Goal: Transaction & Acquisition: Obtain resource

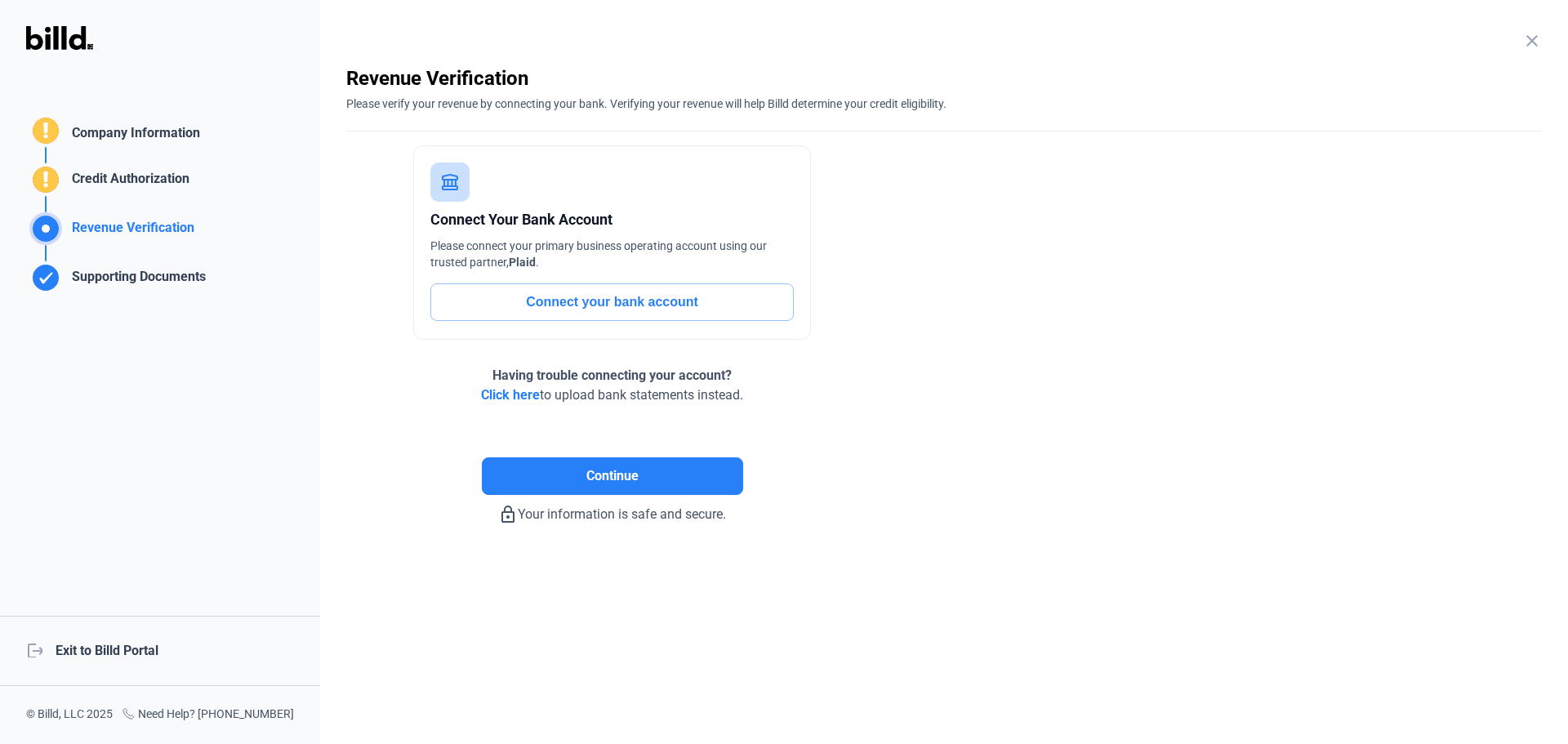
click at [112, 643] on div "logout Exit to Billd Portal" at bounding box center [160, 650] width 320 height 70
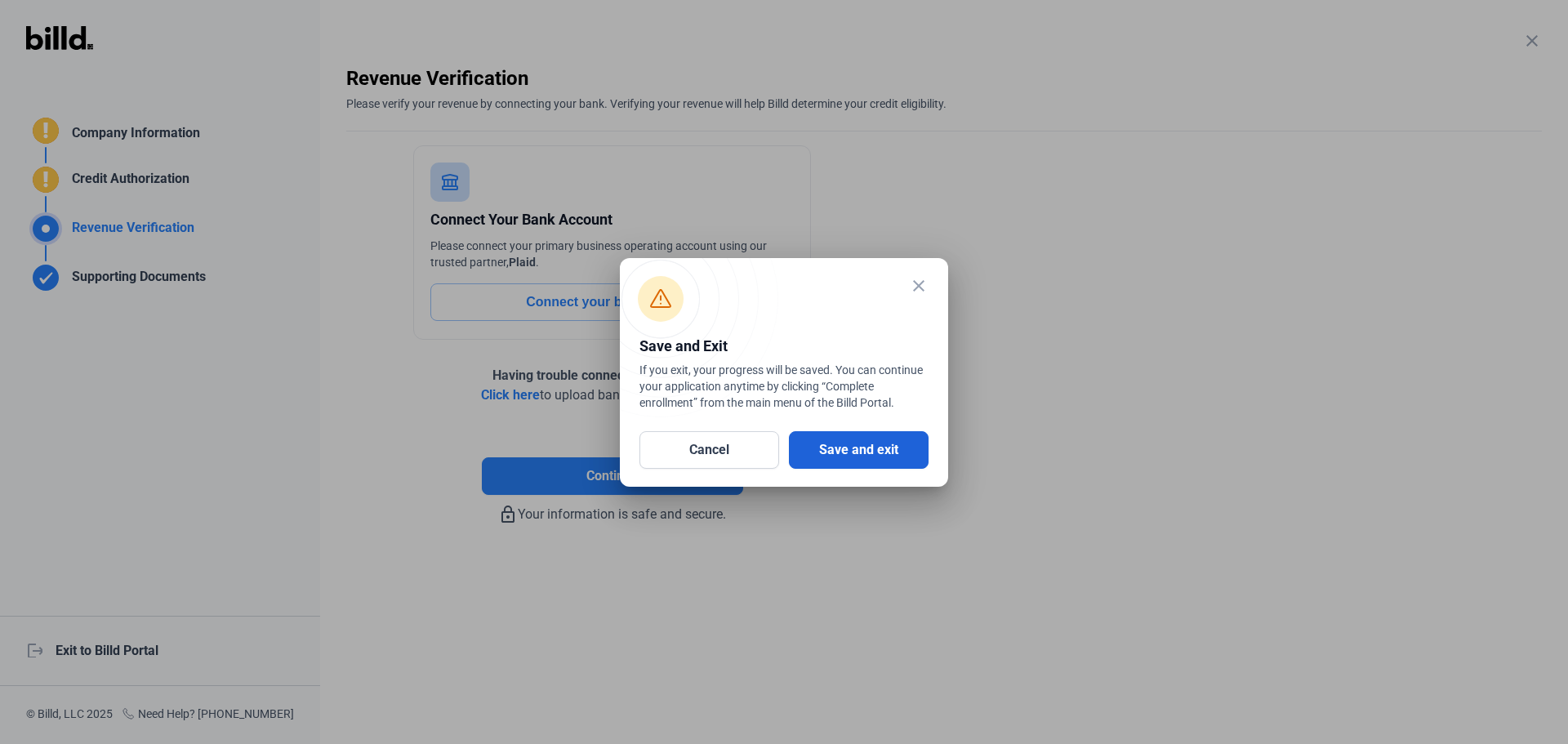
click at [856, 450] on button "Save and exit" at bounding box center [858, 450] width 140 height 37
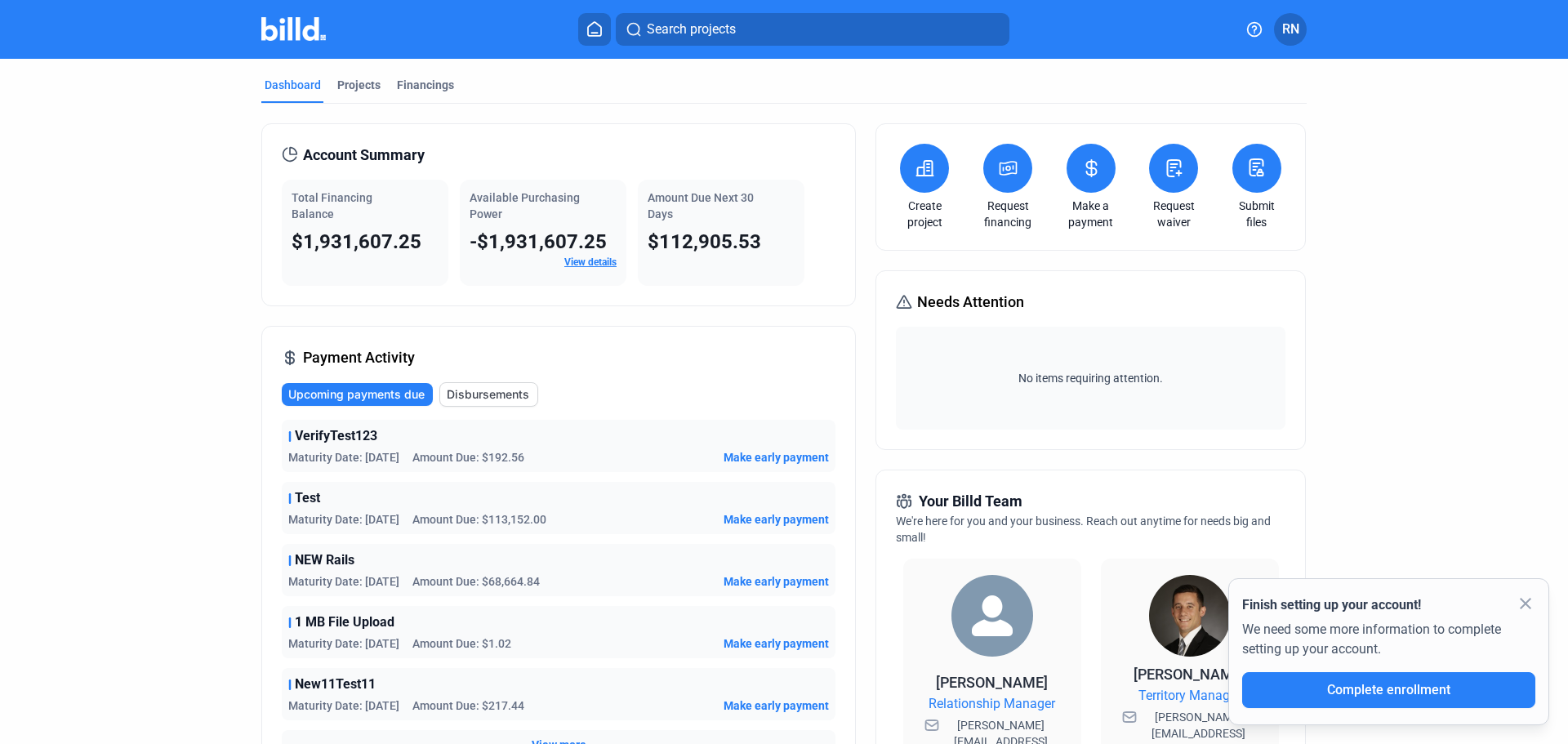
click at [1005, 166] on icon at bounding box center [1008, 167] width 17 height 13
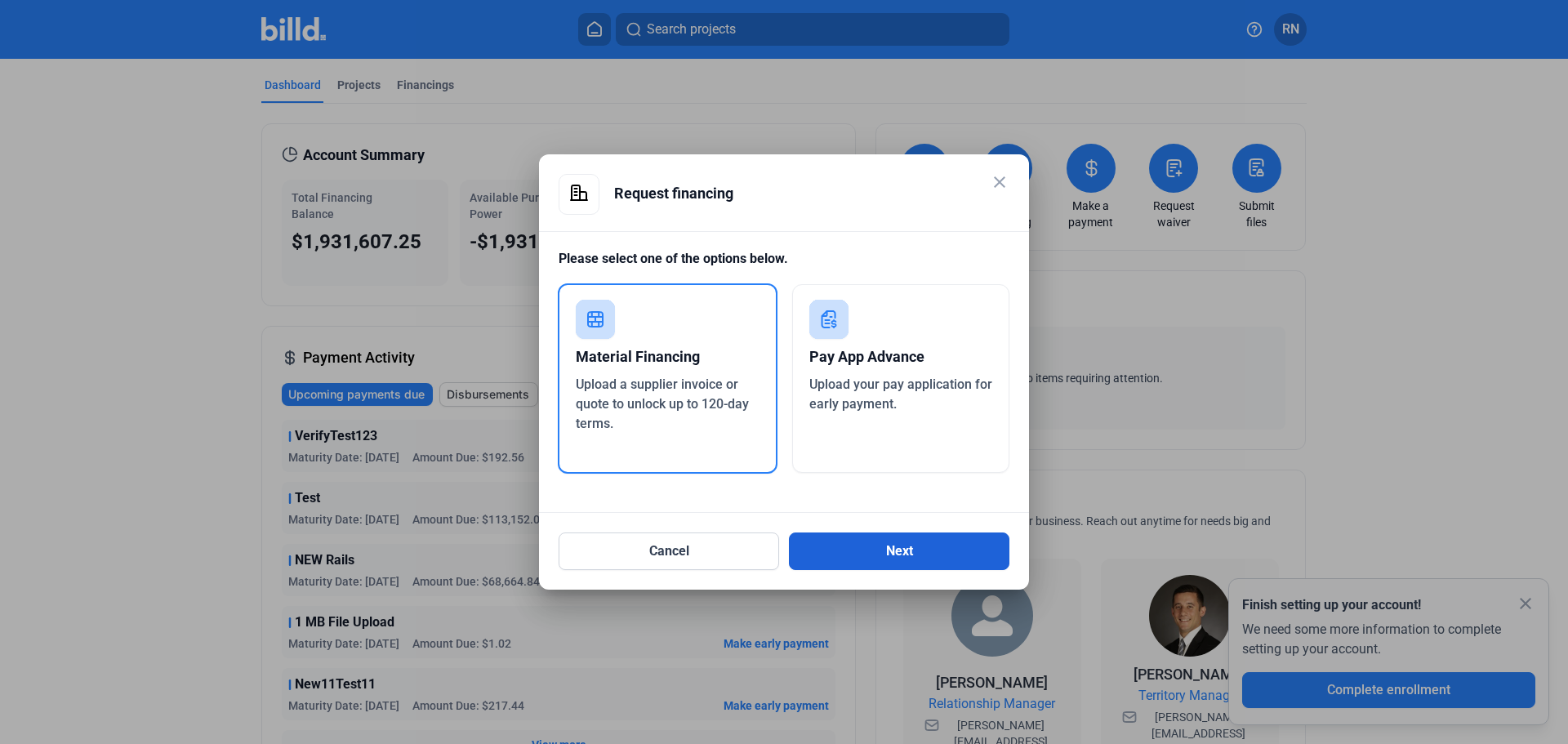
click at [913, 558] on button "Next" at bounding box center [899, 551] width 220 height 37
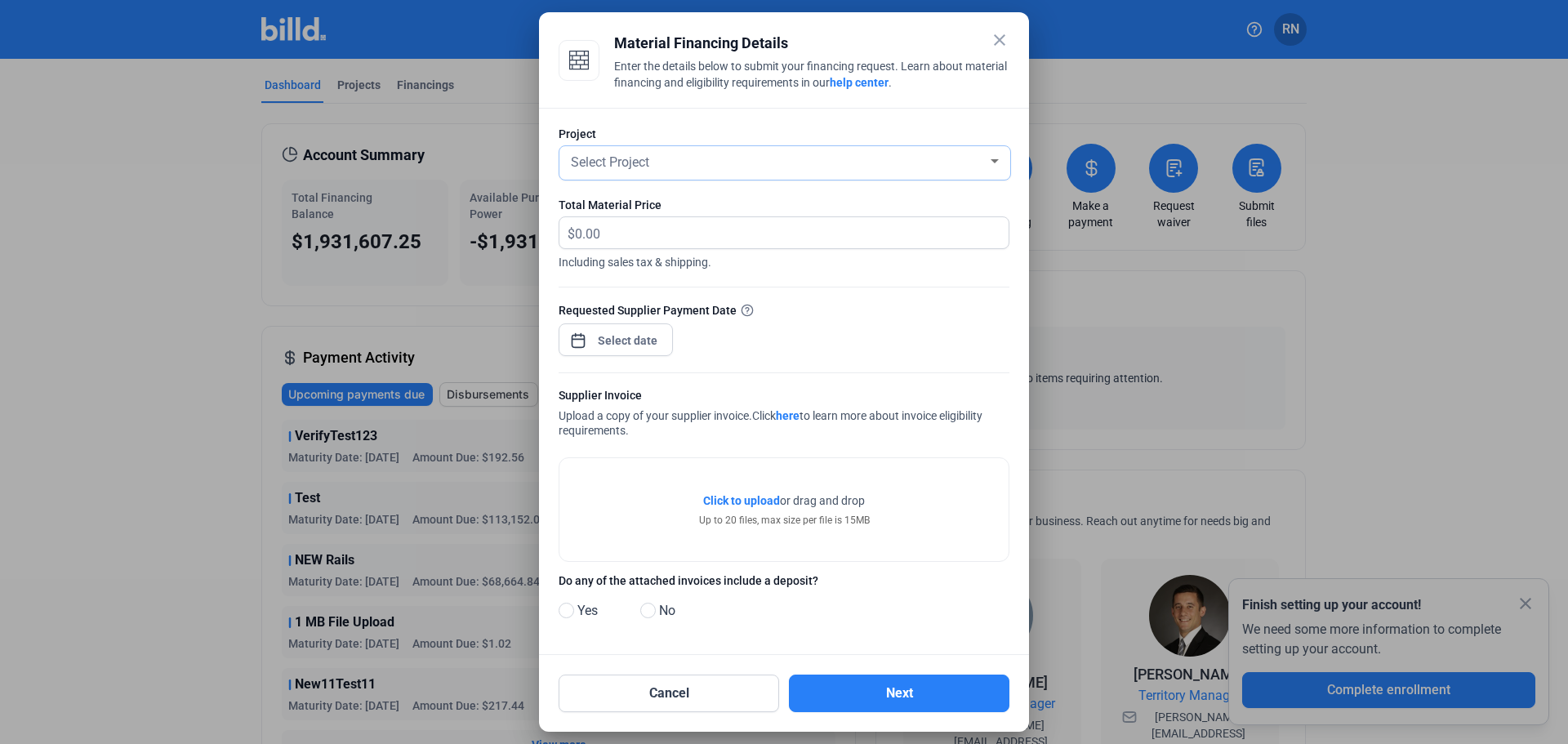
click at [731, 159] on div "Select Project" at bounding box center [777, 160] width 420 height 23
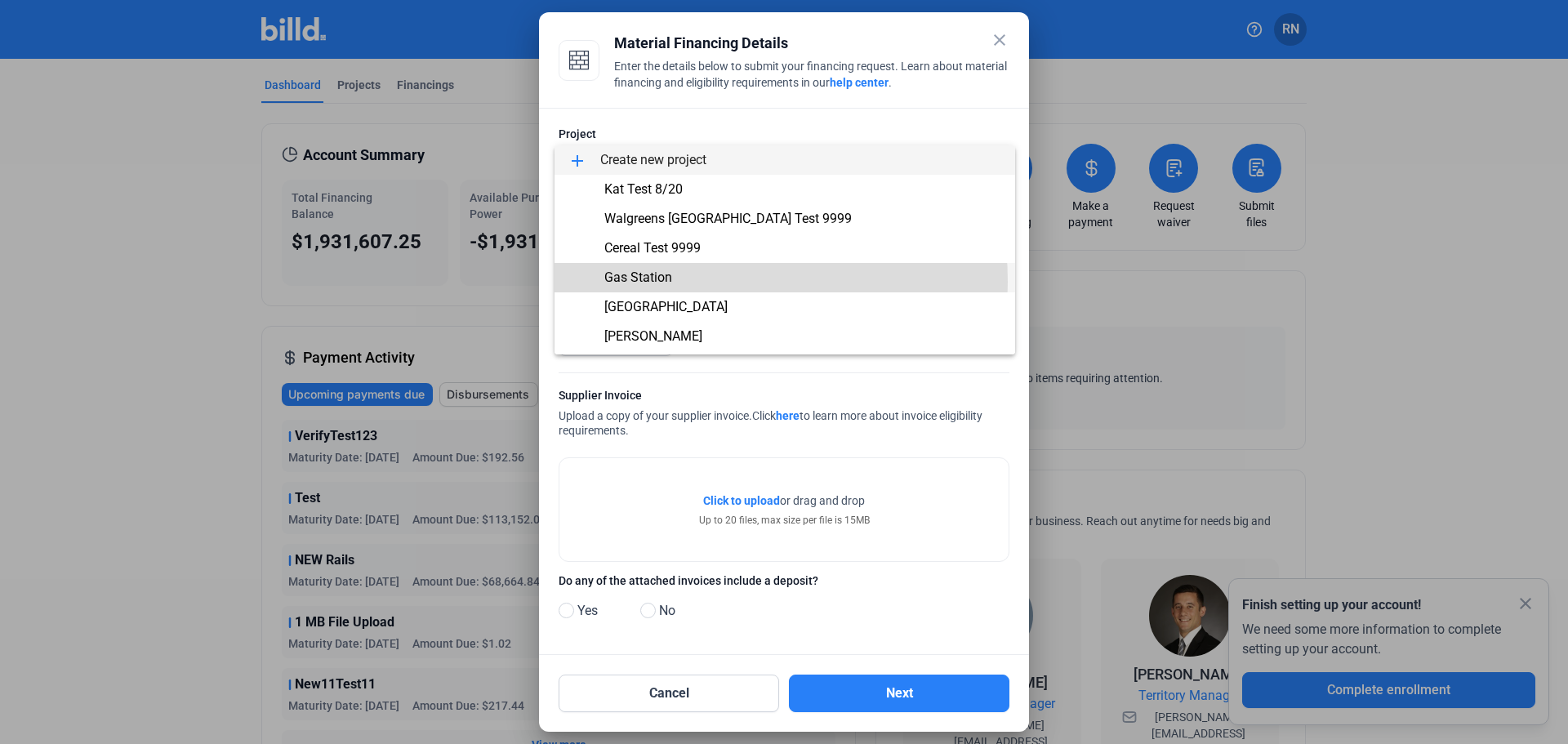
click at [693, 282] on span "Gas Station" at bounding box center [784, 277] width 435 height 29
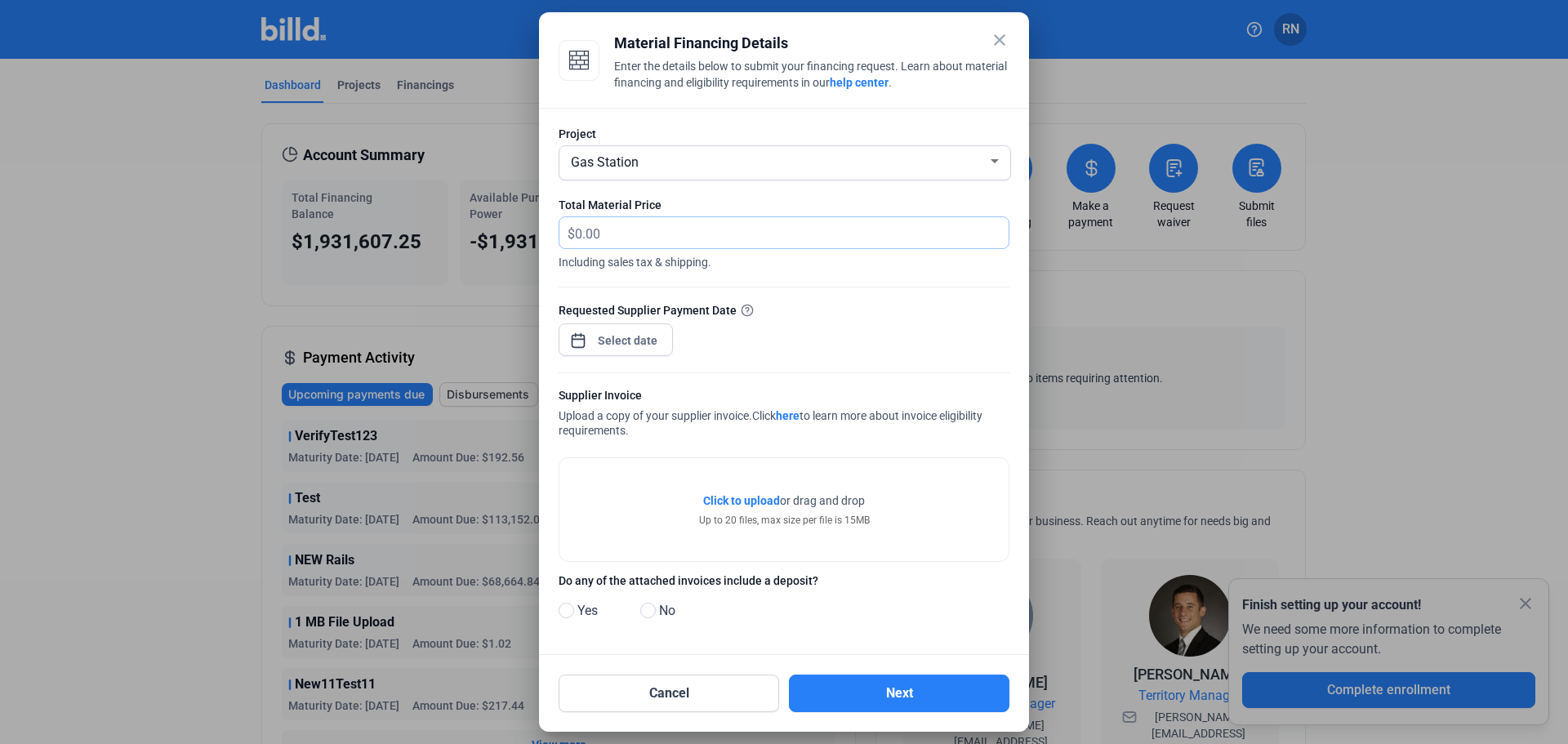
click at [641, 233] on input "text" at bounding box center [783, 233] width 415 height 31
type input "200"
click at [617, 337] on div "close Material Financing Details Enter the details below to submit your financi…" at bounding box center [784, 372] width 1568 height 744
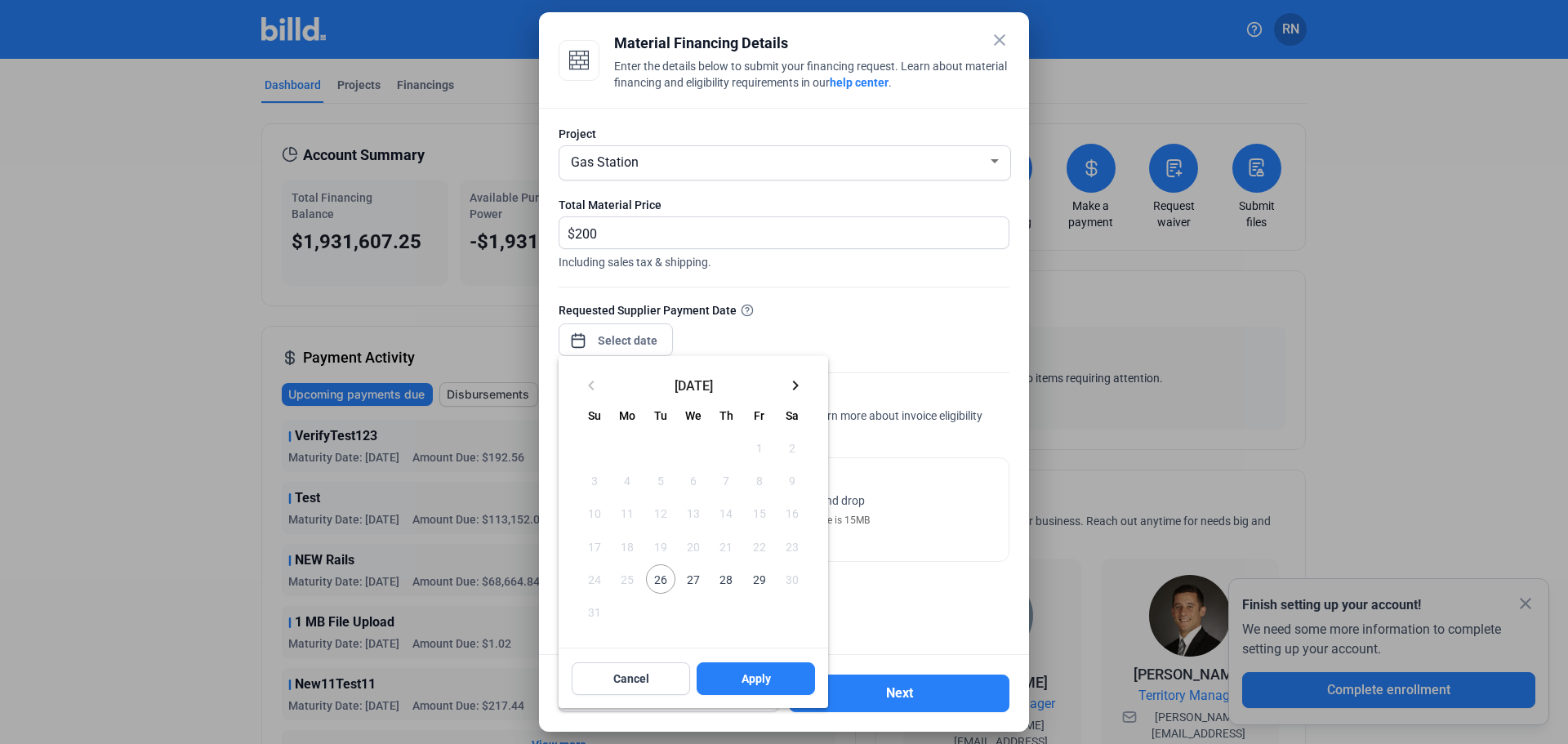
click at [730, 574] on span "28" at bounding box center [726, 579] width 29 height 29
click at [784, 688] on button "Apply" at bounding box center [755, 678] width 118 height 32
type input "[DATE]"
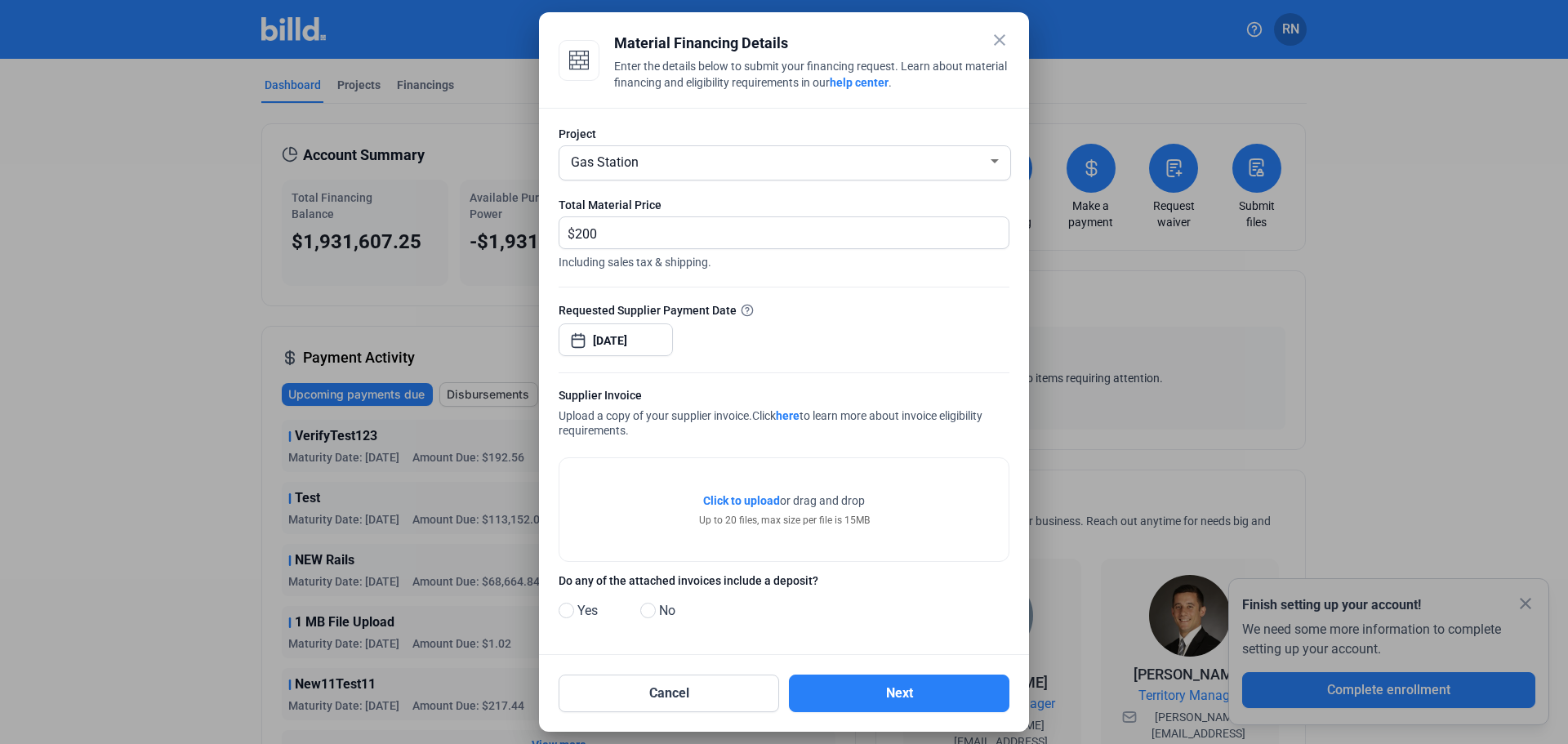
click at [753, 498] on span "Click to upload" at bounding box center [741, 500] width 77 height 13
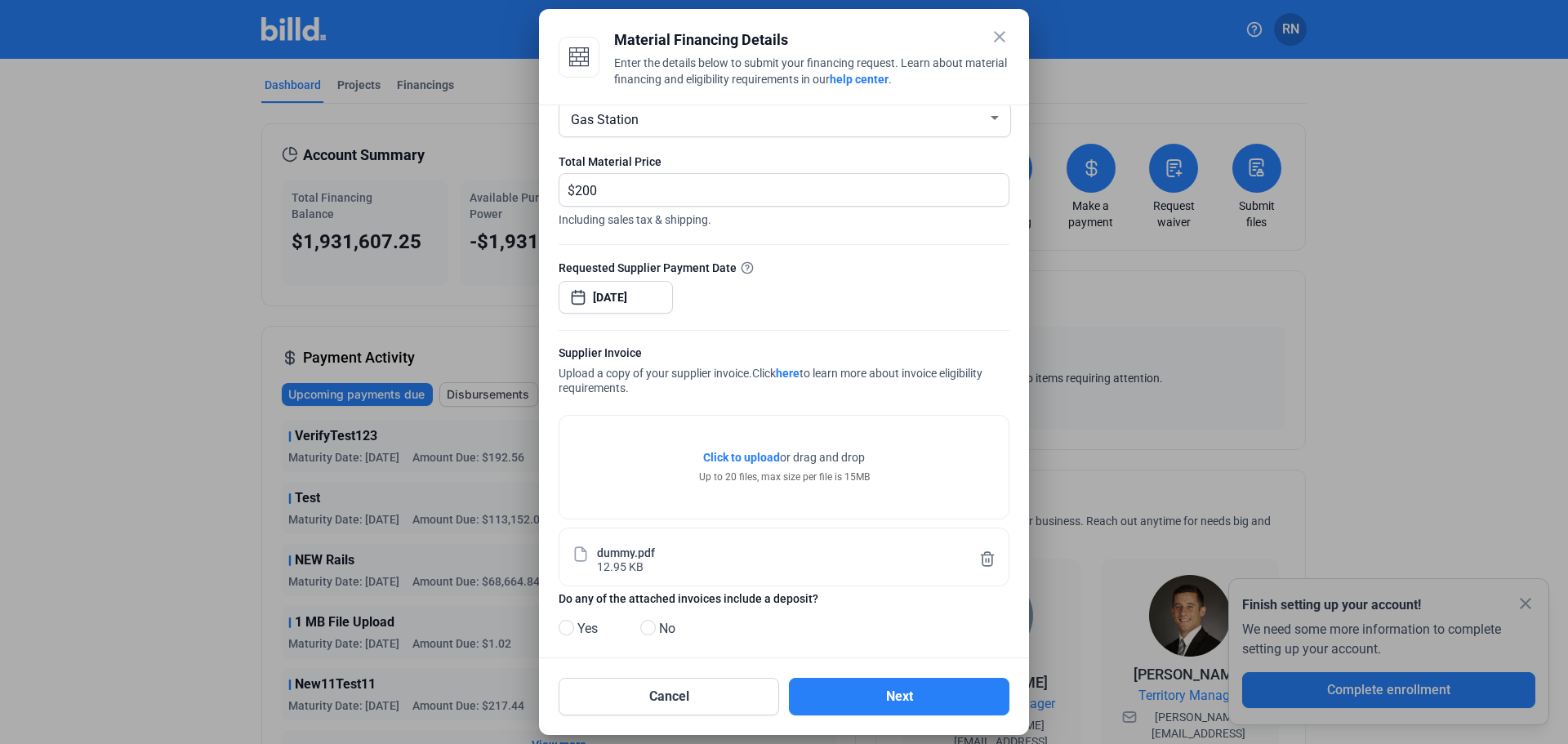
scroll to position [57, 0]
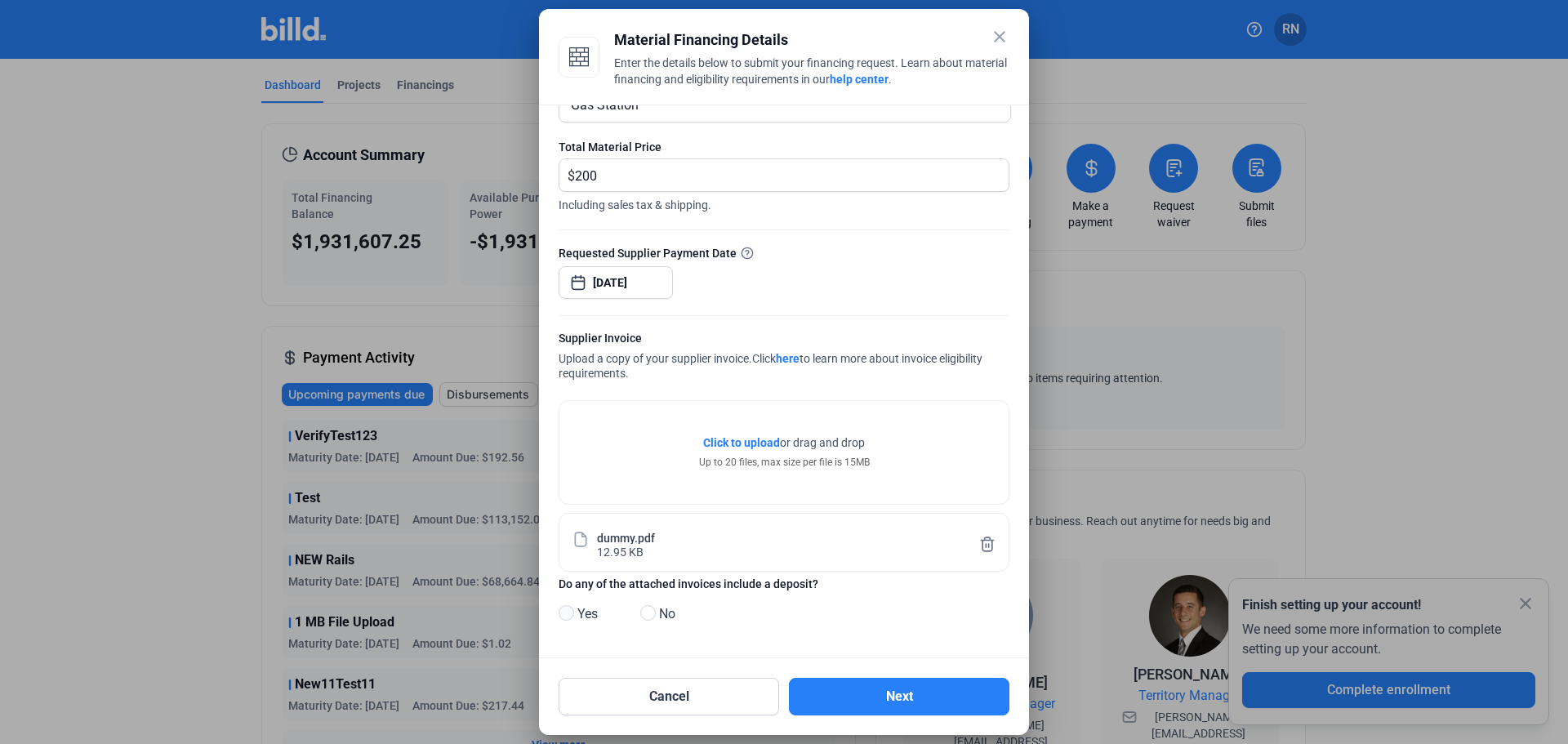
click at [571, 612] on span at bounding box center [566, 612] width 16 height 16
click at [571, 612] on input "Yes" at bounding box center [564, 613] width 12 height 12
radio input "true"
click at [934, 705] on button "Next" at bounding box center [899, 696] width 220 height 37
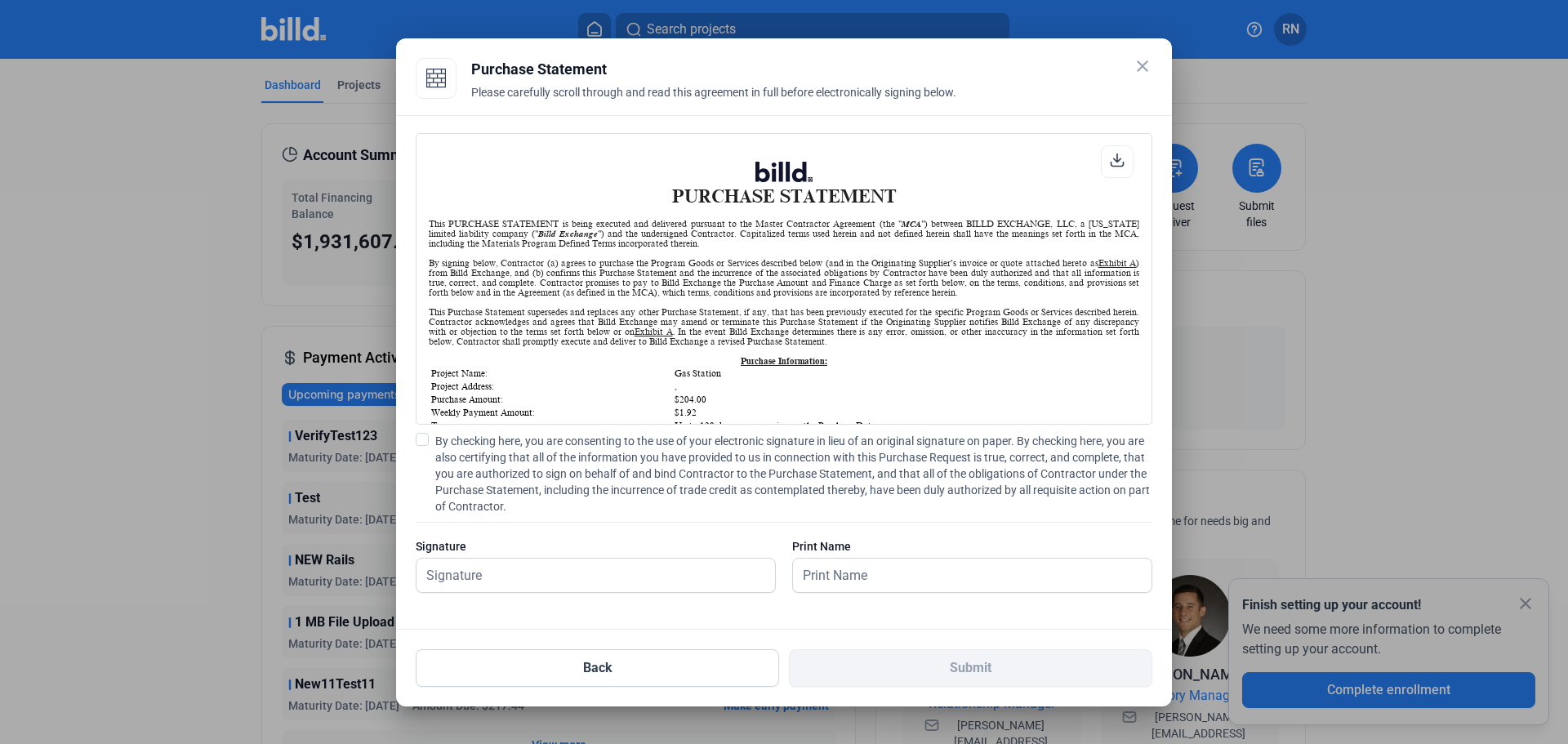
scroll to position [1, 0]
click at [495, 463] on span "By checking here, you are consenting to the use of your electronic signature in…" at bounding box center [793, 473] width 717 height 82
click at [0, 0] on input "By checking here, you are consenting to the use of your electronic signature in…" at bounding box center [0, 0] width 0 height 0
click at [536, 583] on input "text" at bounding box center [587, 575] width 340 height 33
type input "Test"
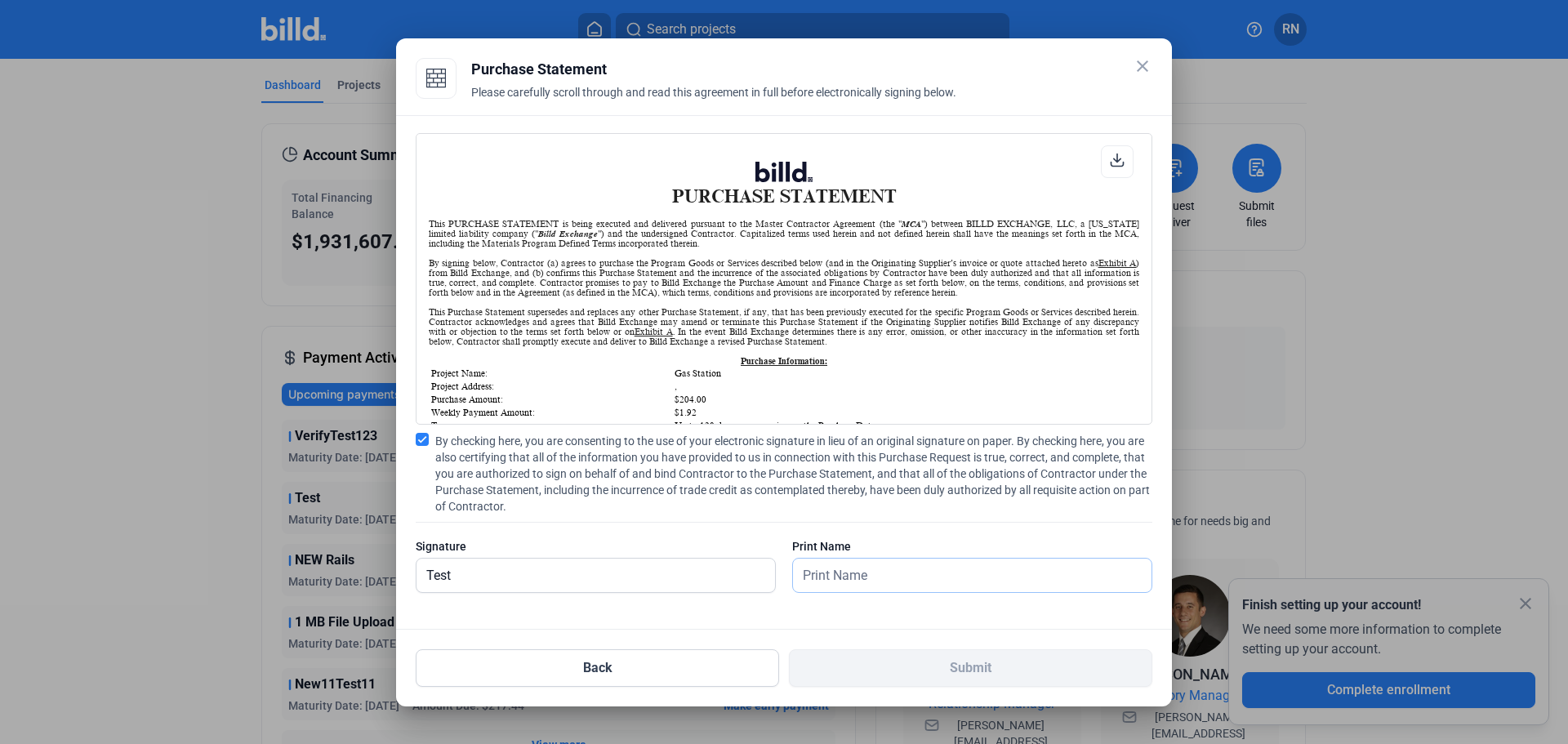
click at [869, 570] on input "text" at bounding box center [963, 575] width 340 height 33
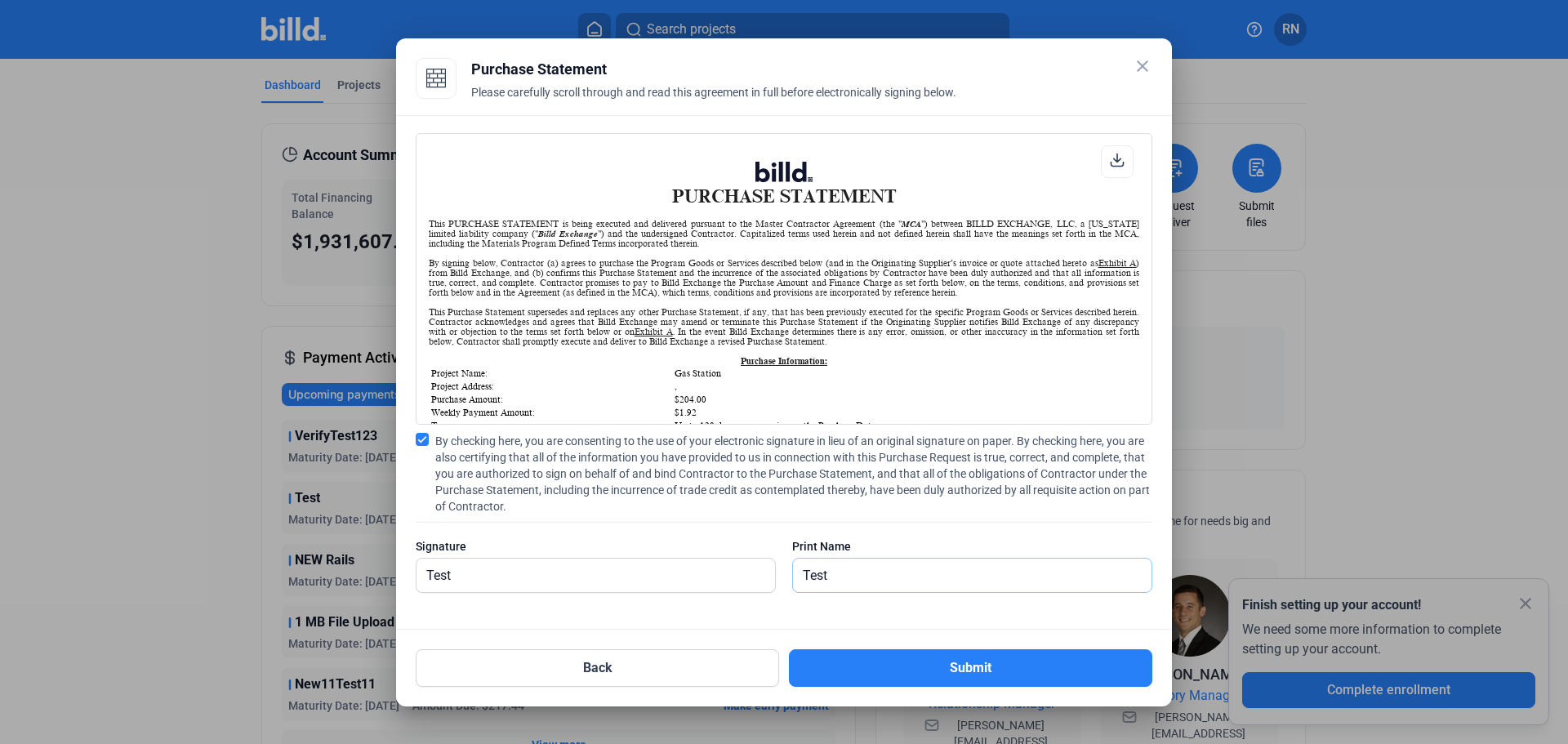
type input "Test"
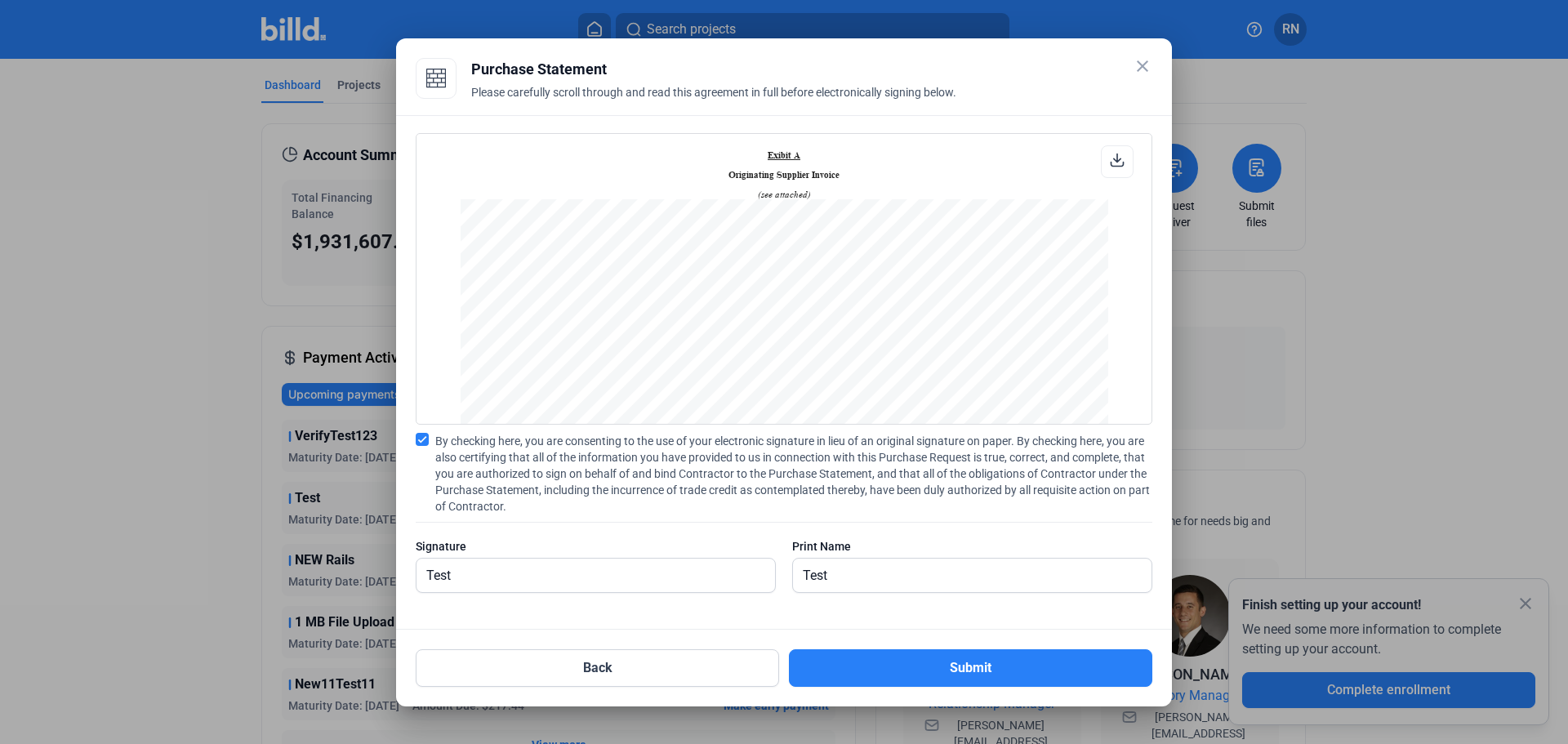
scroll to position [710, 0]
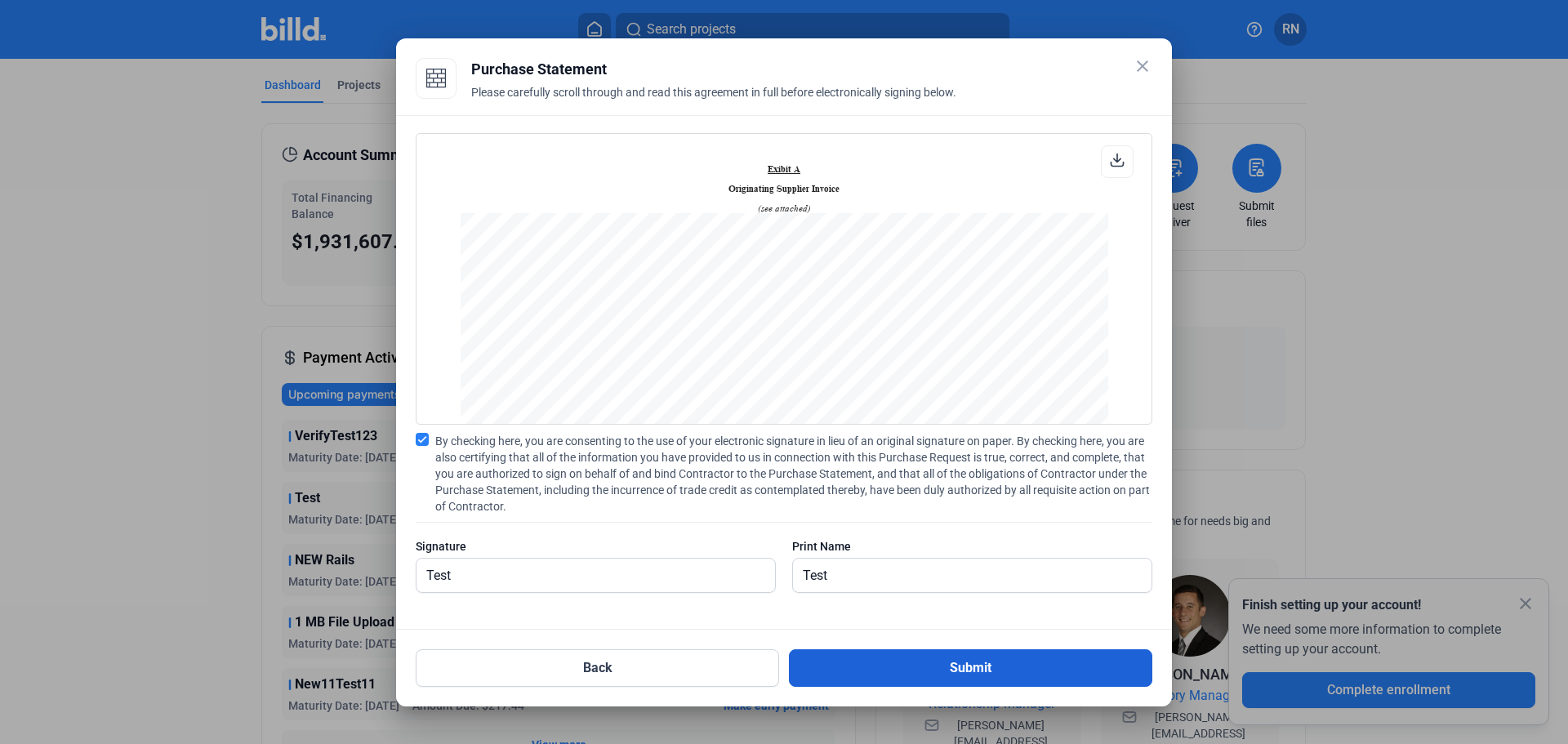
click at [977, 678] on button "Submit" at bounding box center [970, 667] width 364 height 37
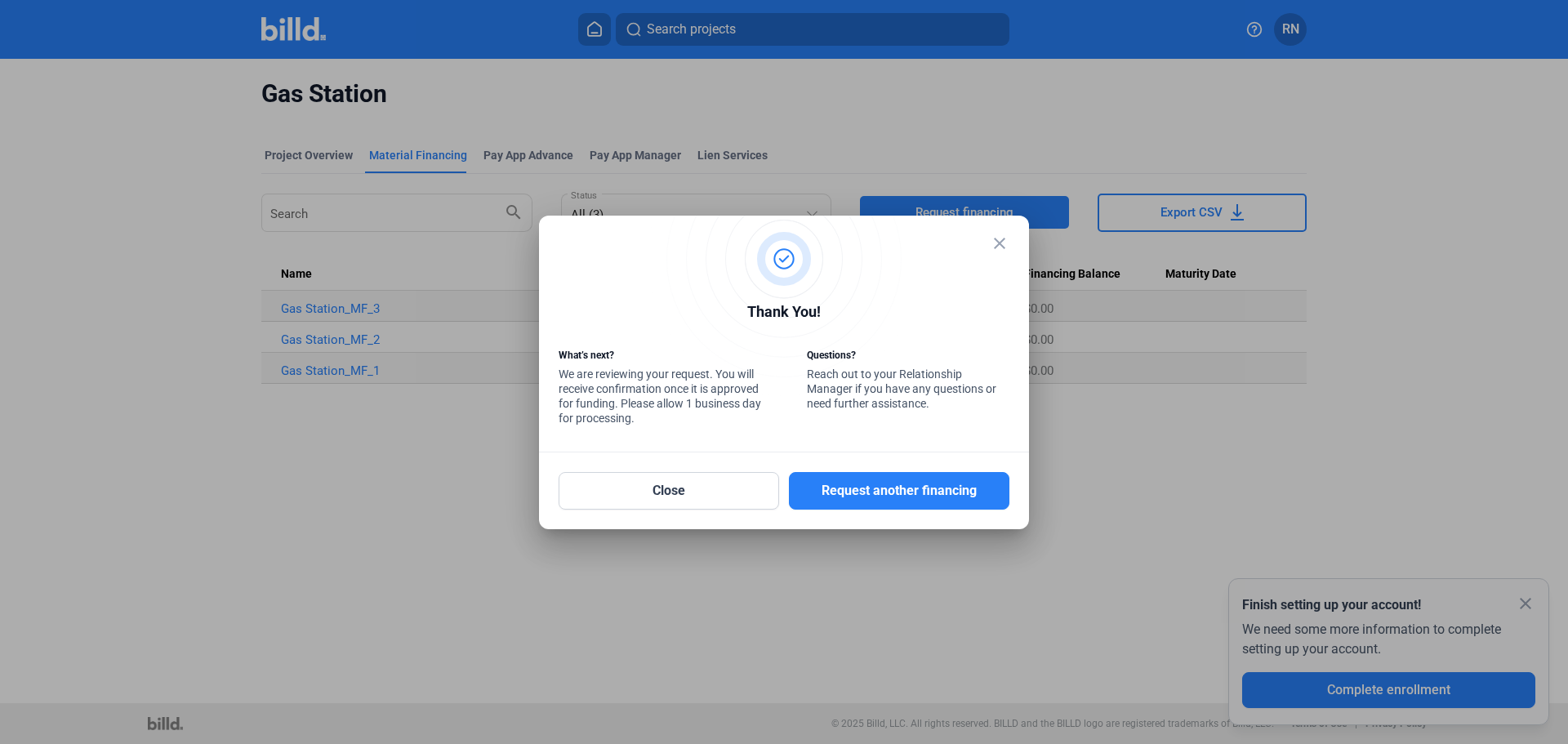
click at [165, 166] on div at bounding box center [784, 372] width 1568 height 744
click at [997, 245] on mat-icon "close" at bounding box center [1000, 244] width 20 height 20
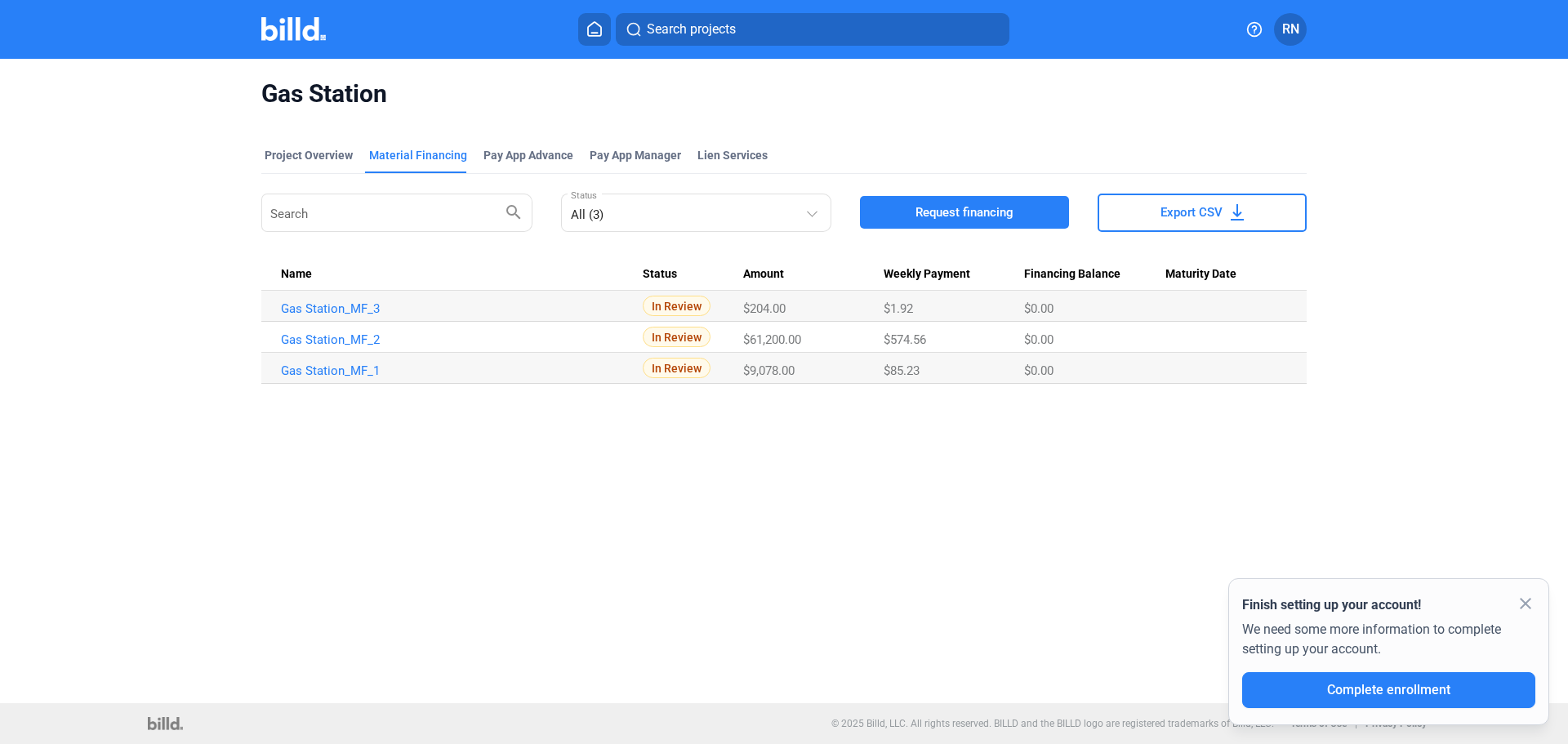
click at [970, 209] on span "Request financing" at bounding box center [964, 212] width 98 height 17
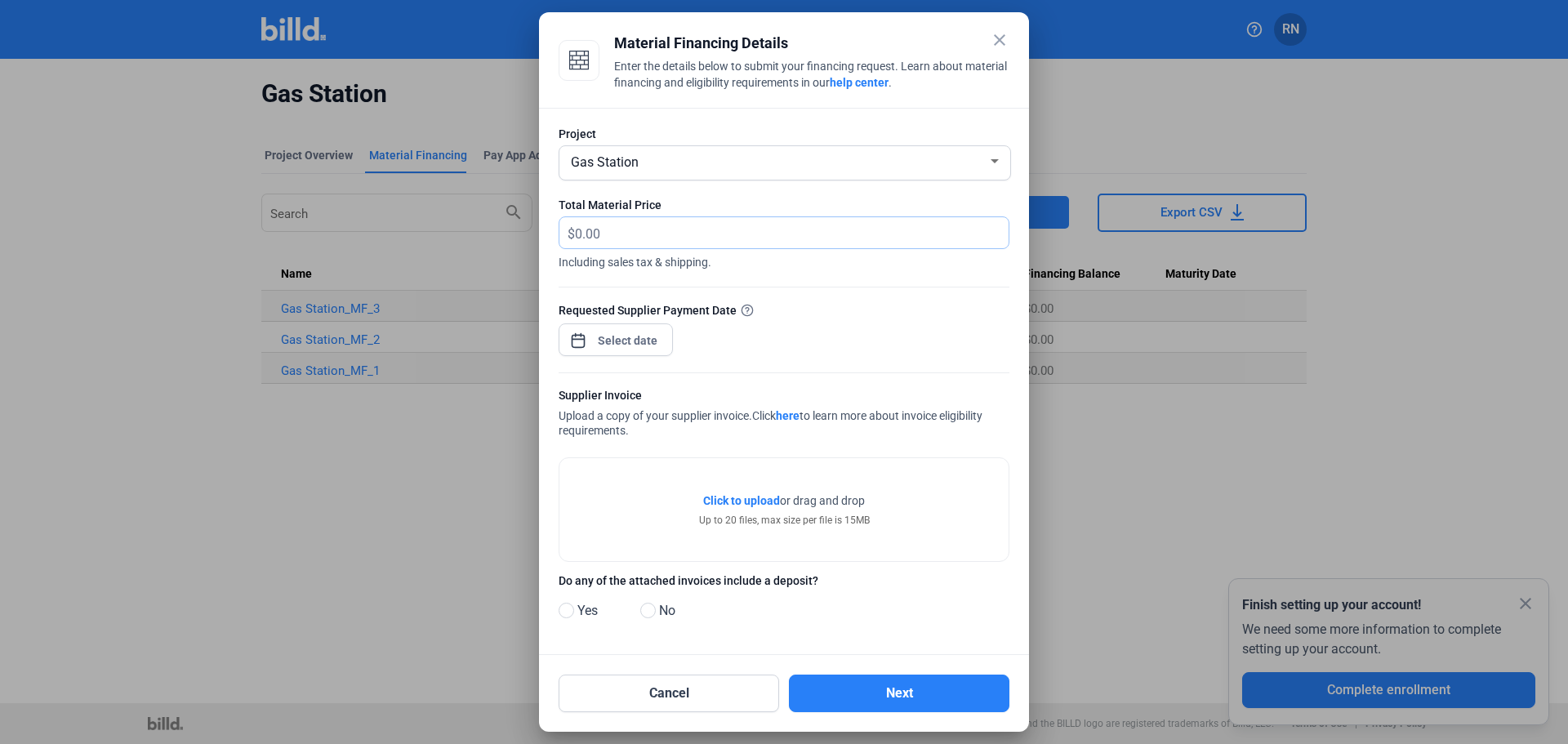
click at [648, 226] on input "text" at bounding box center [791, 233] width 434 height 31
type input "200"
click at [638, 340] on div "close Material Financing Details Enter the details below to submit your financi…" at bounding box center [784, 372] width 1568 height 744
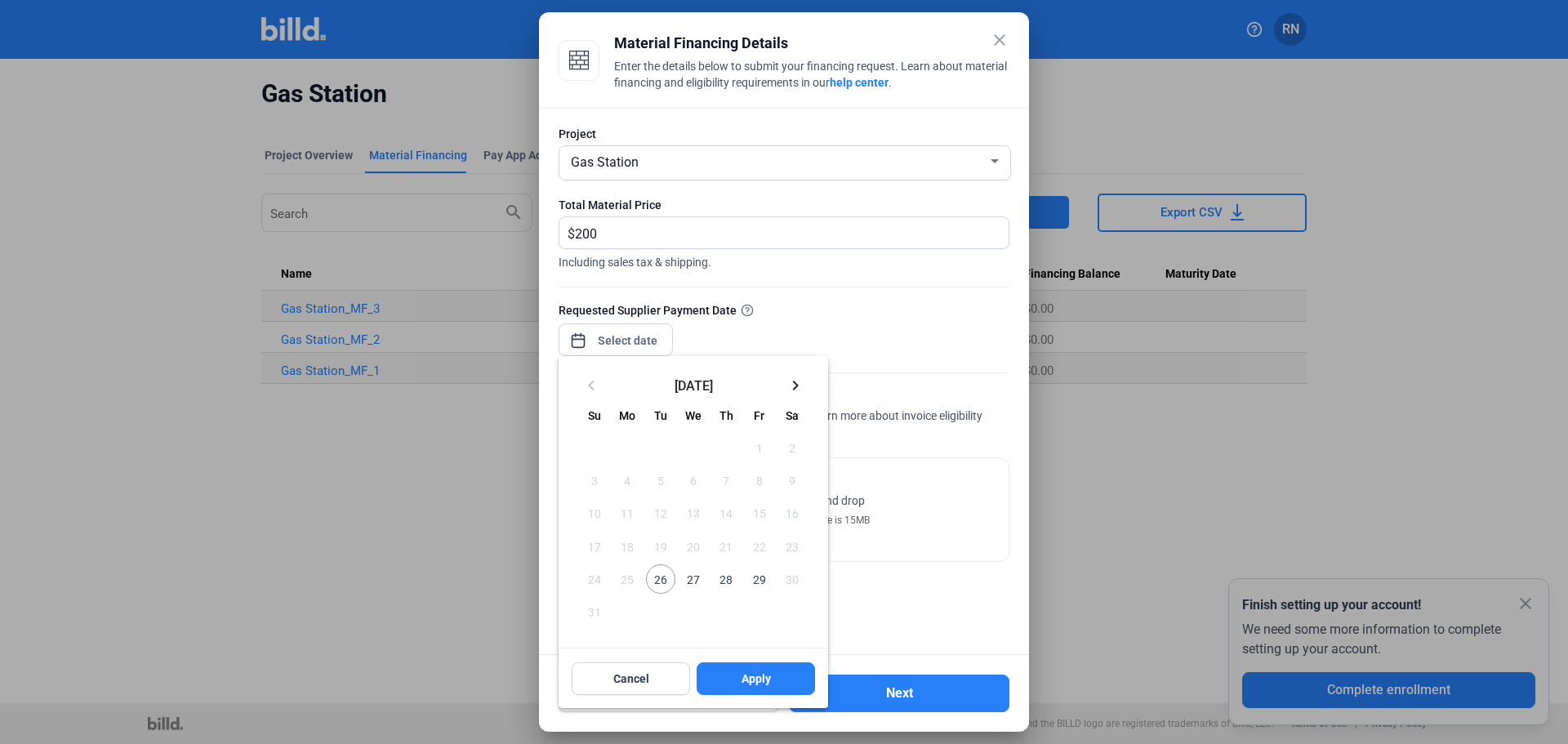
click at [726, 580] on span "28" at bounding box center [726, 579] width 29 height 29
click at [767, 680] on span "Apply" at bounding box center [756, 678] width 29 height 17
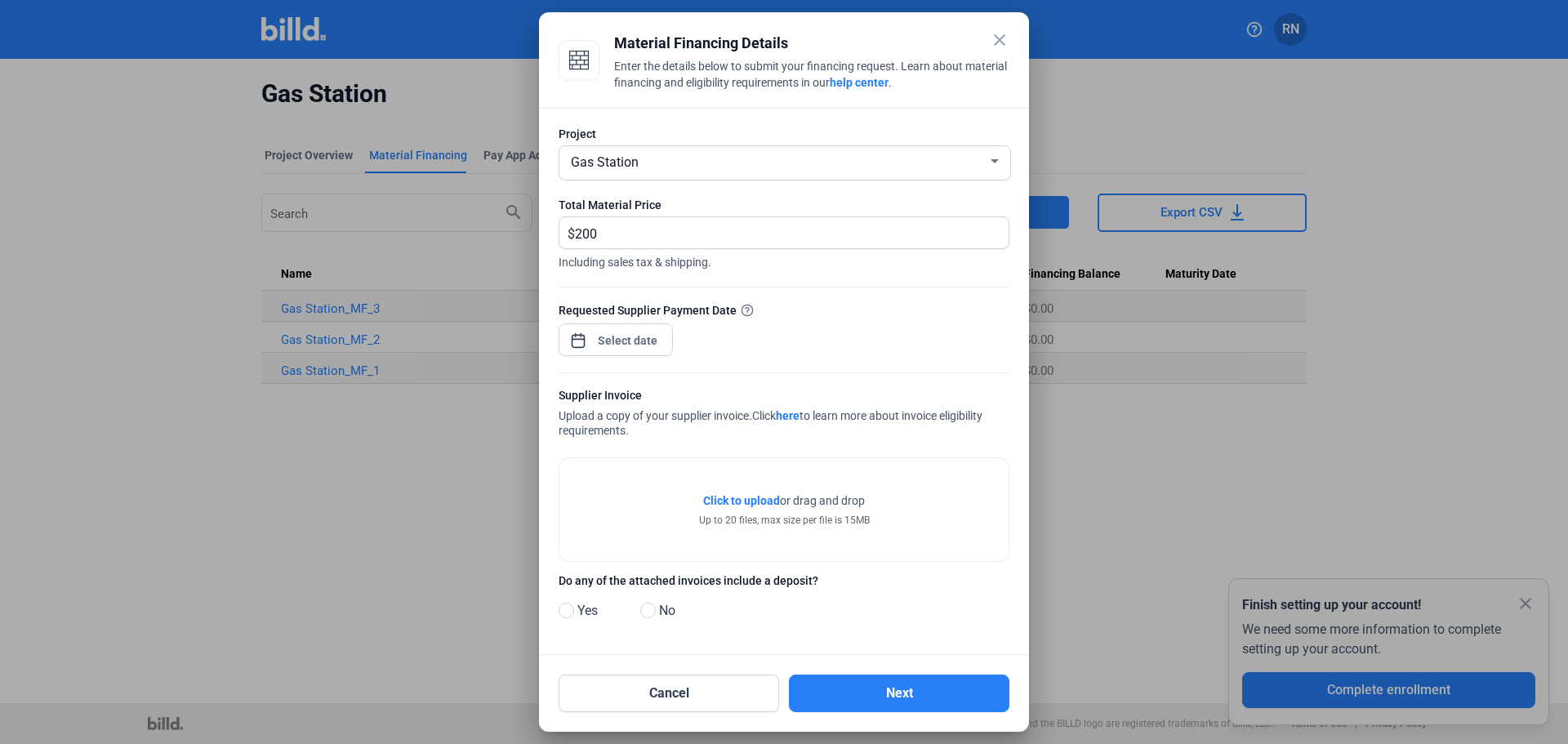
click at [590, 613] on span "Yes" at bounding box center [584, 610] width 27 height 20
click at [571, 613] on input "Yes" at bounding box center [564, 610] width 12 height 12
radio input "true"
click at [745, 498] on span "Click to upload" at bounding box center [741, 500] width 77 height 13
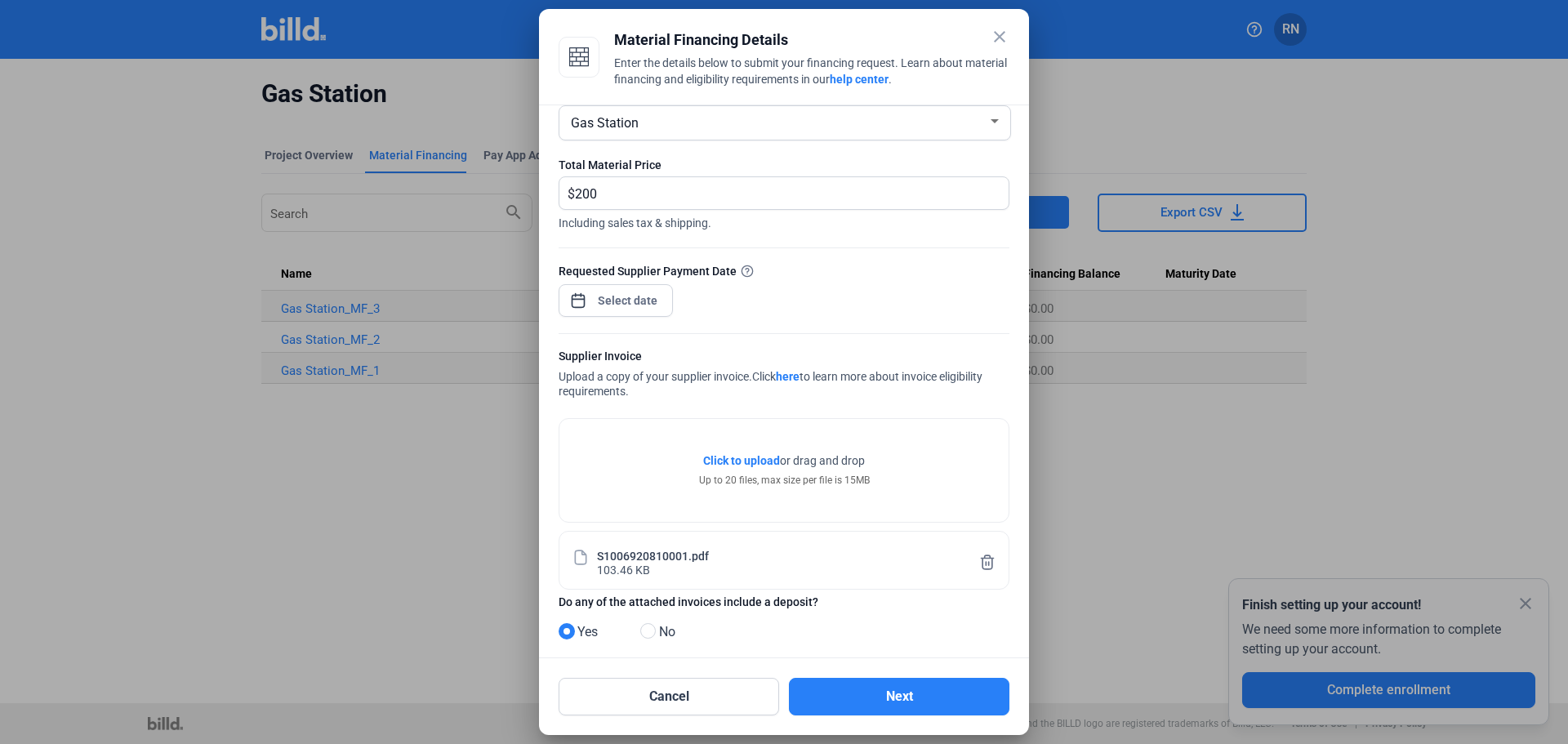
scroll to position [57, 0]
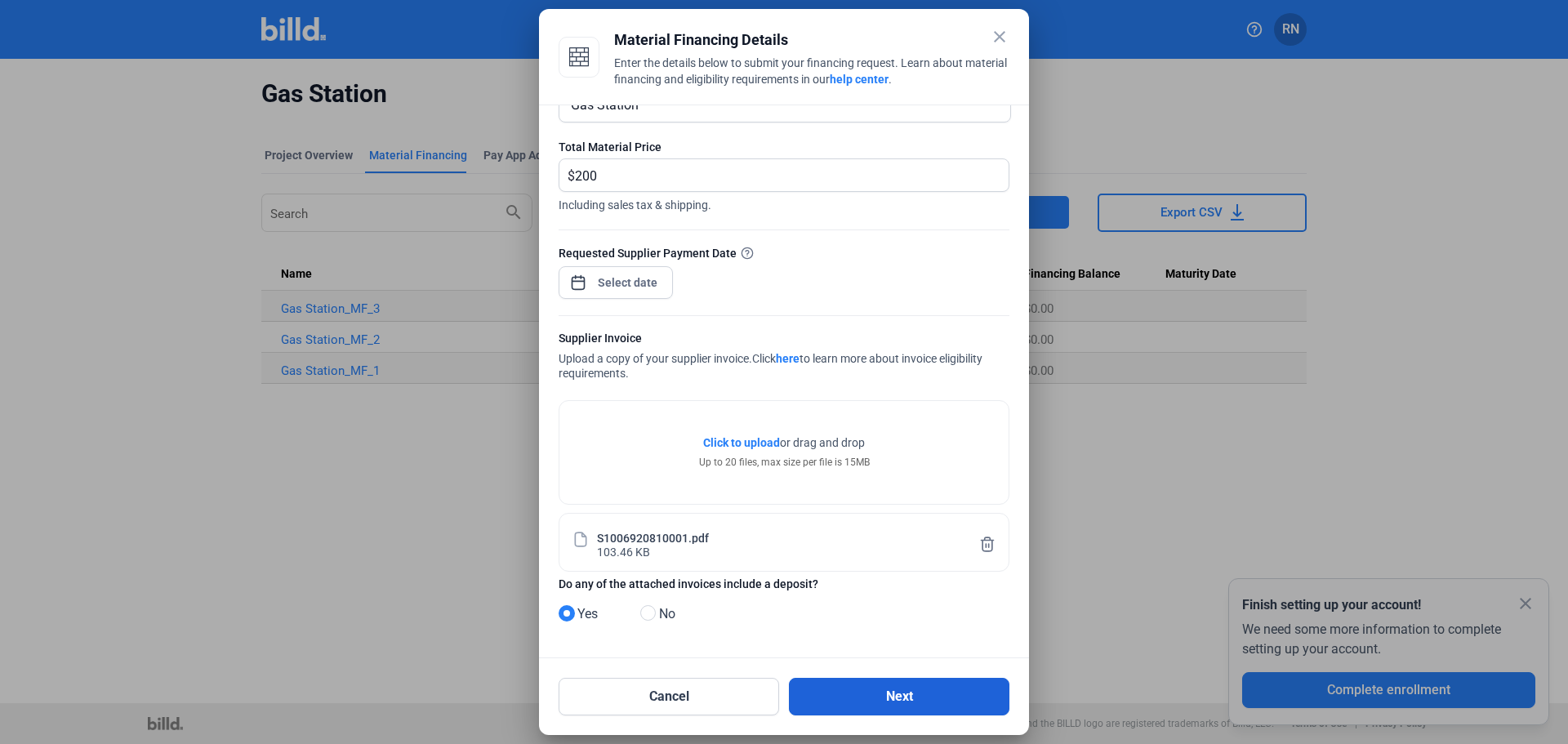
click at [928, 699] on button "Next" at bounding box center [899, 696] width 220 height 37
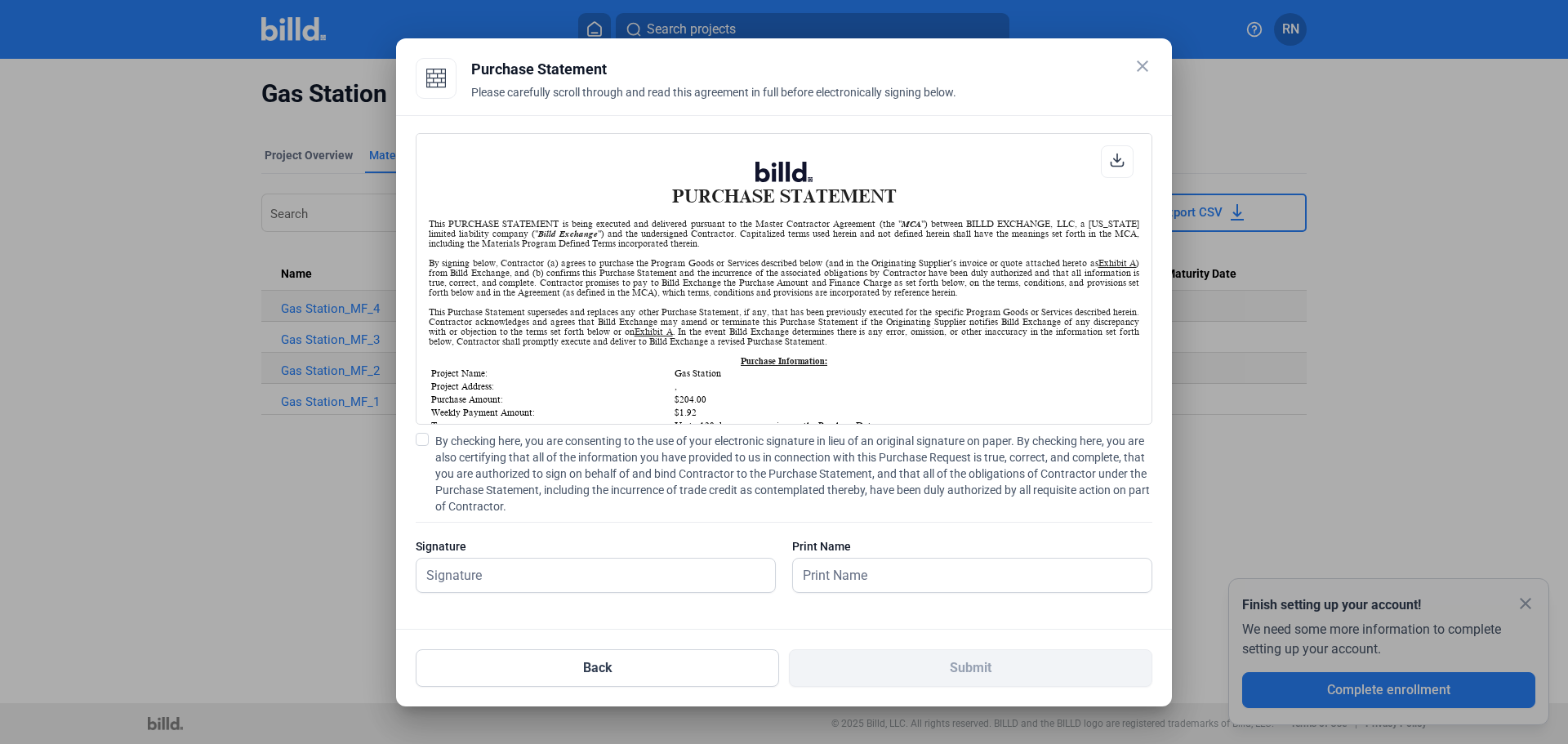
scroll to position [1, 0]
click at [478, 455] on span "By checking here, you are consenting to the use of your electronic signature in…" at bounding box center [793, 473] width 717 height 82
click at [0, 0] on input "By checking here, you are consenting to the use of your electronic signature in…" at bounding box center [0, 0] width 0 height 0
click at [522, 574] on input "text" at bounding box center [587, 575] width 340 height 33
type input "Test"
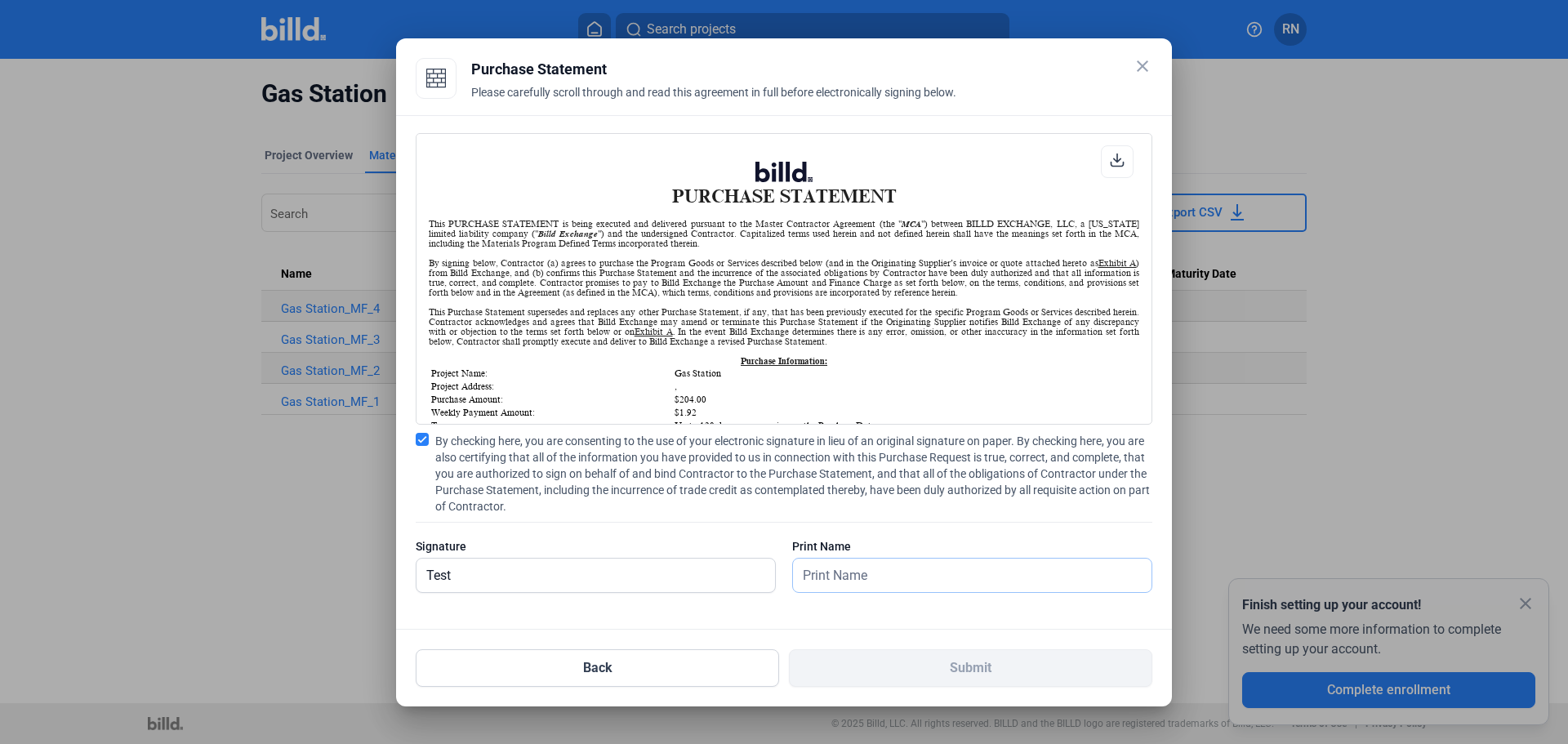
click at [890, 581] on input "text" at bounding box center [963, 575] width 340 height 33
type input "Test"
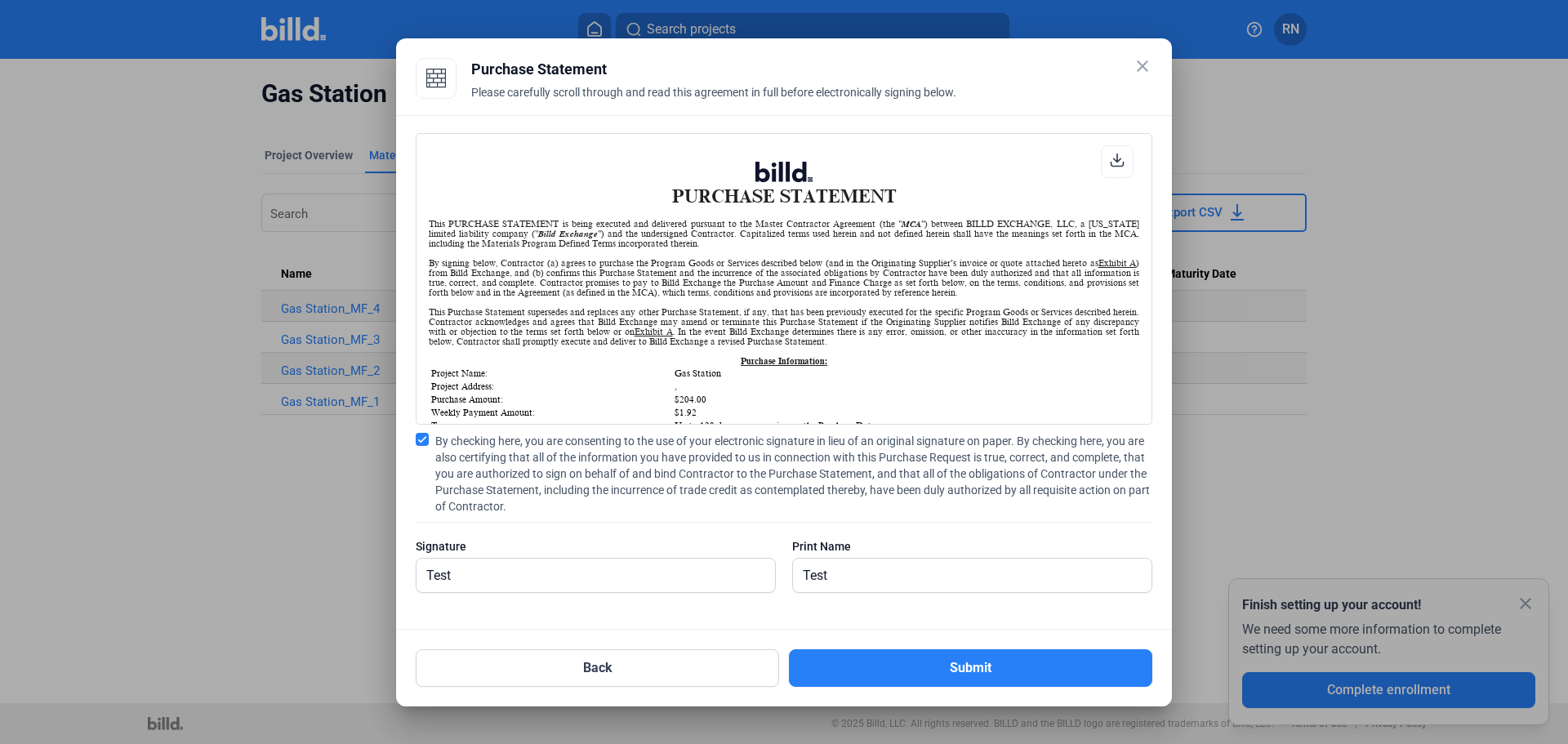
click at [920, 662] on button "Submit" at bounding box center [970, 667] width 364 height 37
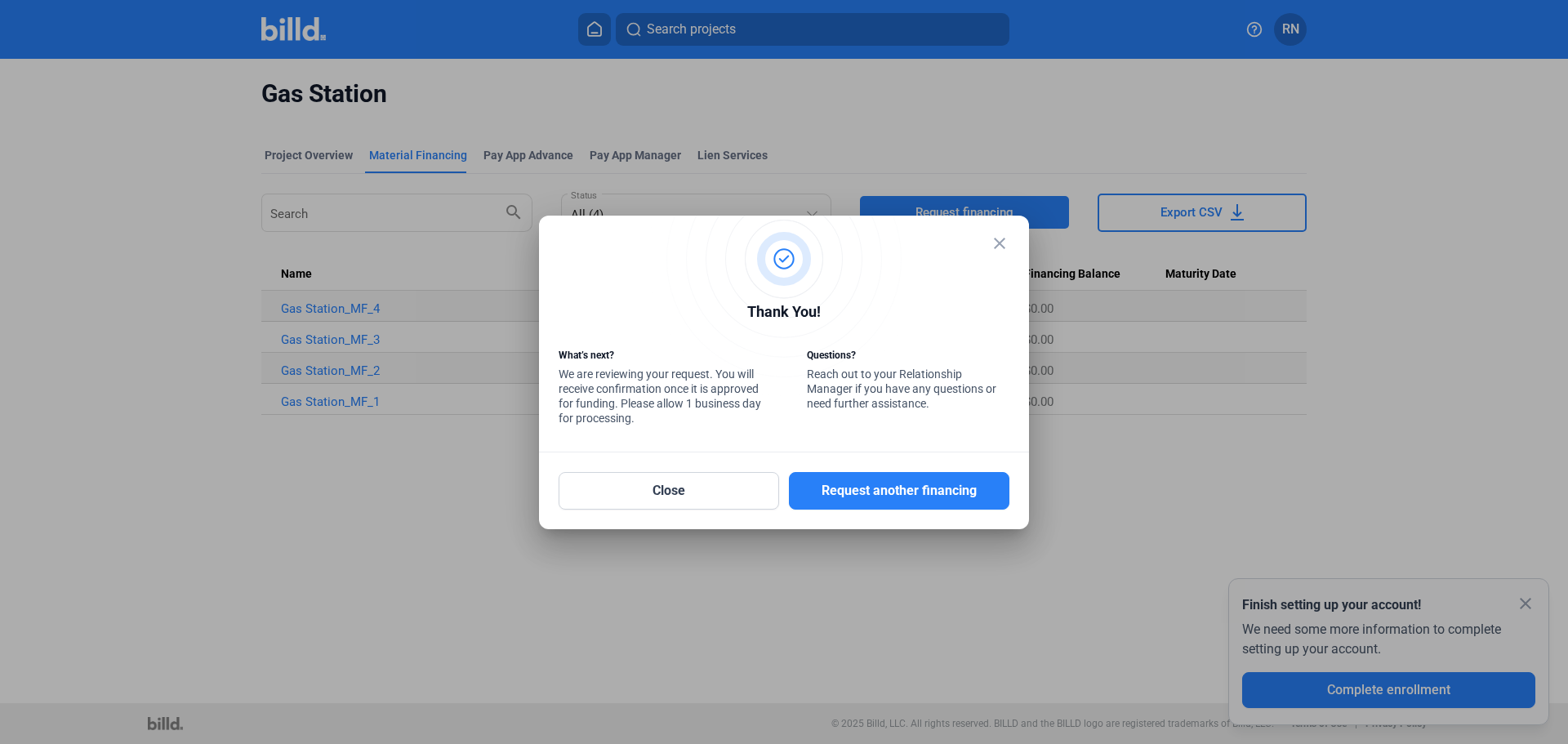
click at [1000, 241] on mat-icon "close" at bounding box center [1000, 244] width 20 height 20
